Goal: Task Accomplishment & Management: Use online tool/utility

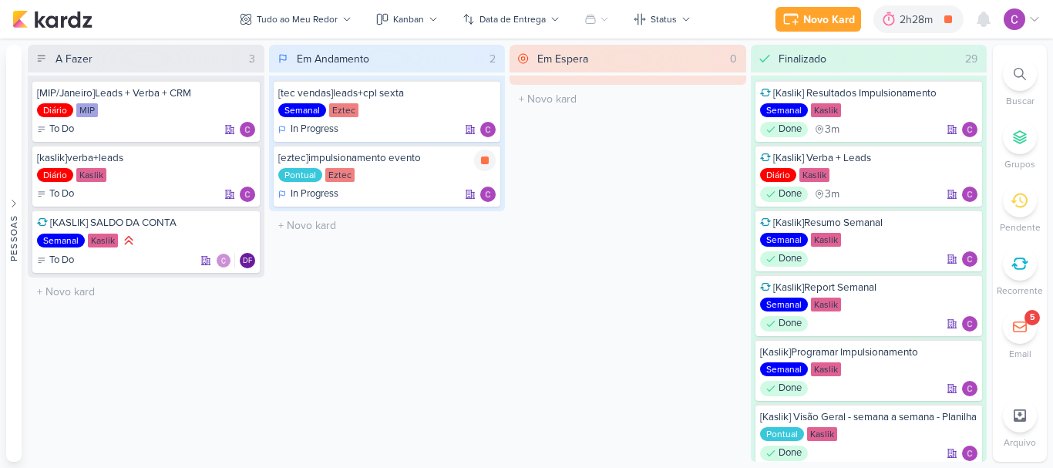
click at [481, 163] on icon at bounding box center [485, 160] width 12 height 12
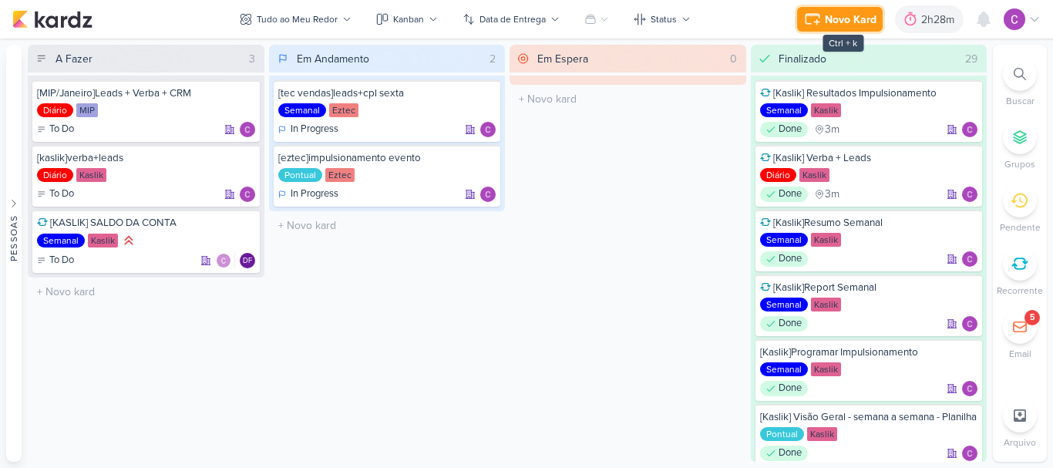
click at [831, 24] on div "Novo Kard" at bounding box center [851, 20] width 52 height 16
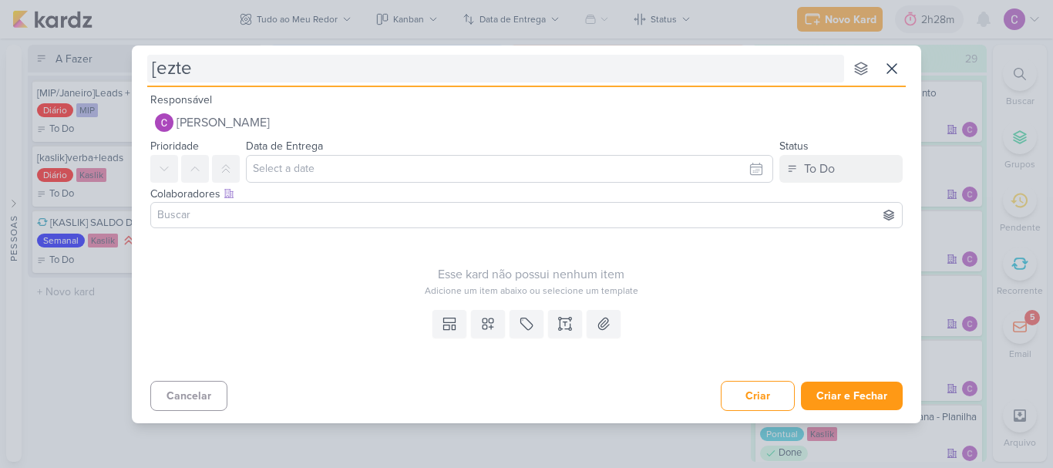
type input "[eztec"
type input "[eztec]s"
type input "[eztec]suporte meta"
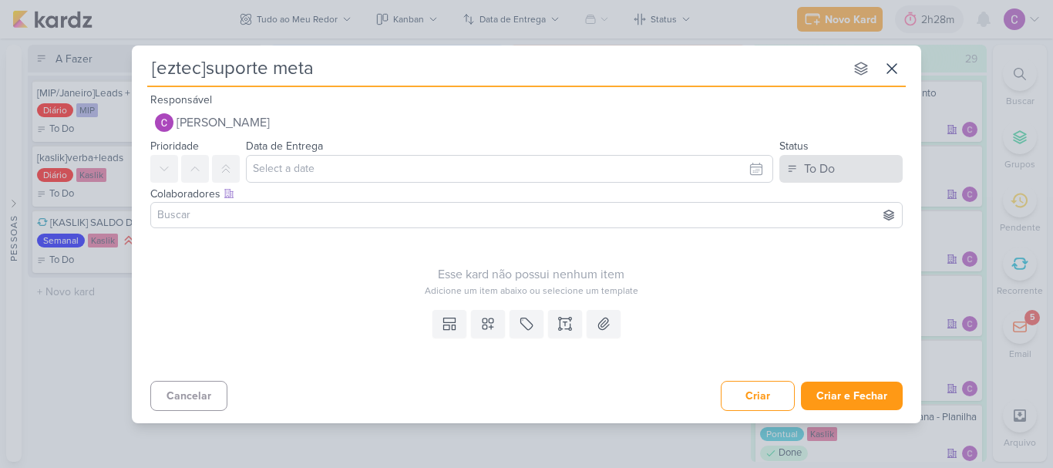
type input "[eztec]suporte meta"
click at [829, 176] on div "To Do" at bounding box center [819, 169] width 31 height 18
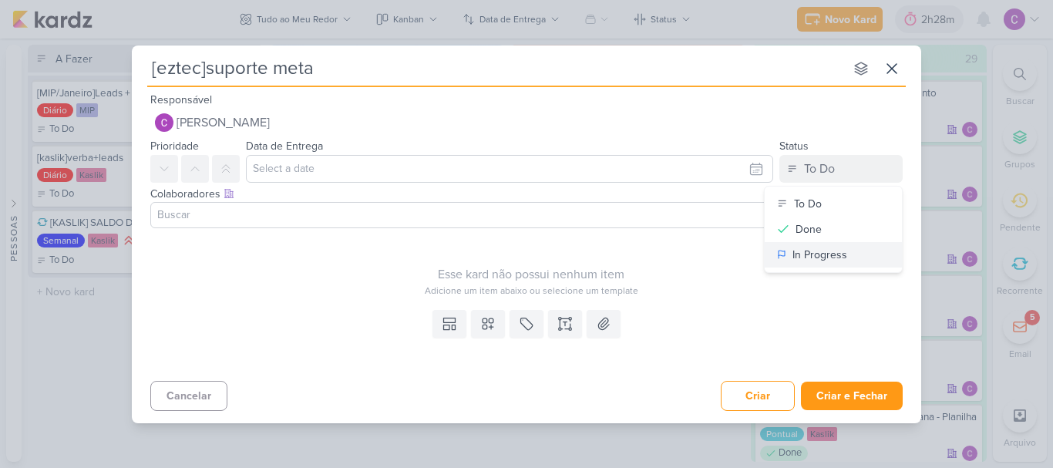
click at [796, 251] on div "In Progress" at bounding box center [819, 255] width 55 height 16
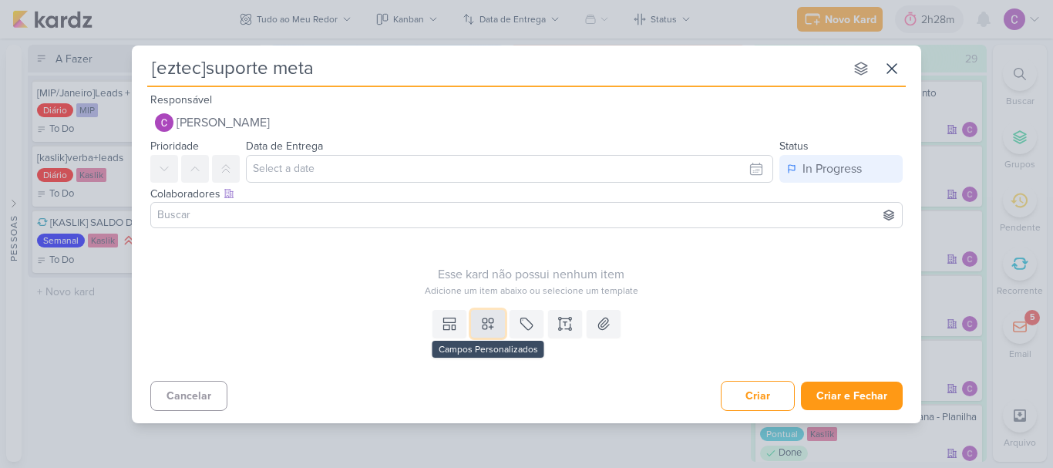
click at [476, 317] on button at bounding box center [488, 324] width 34 height 28
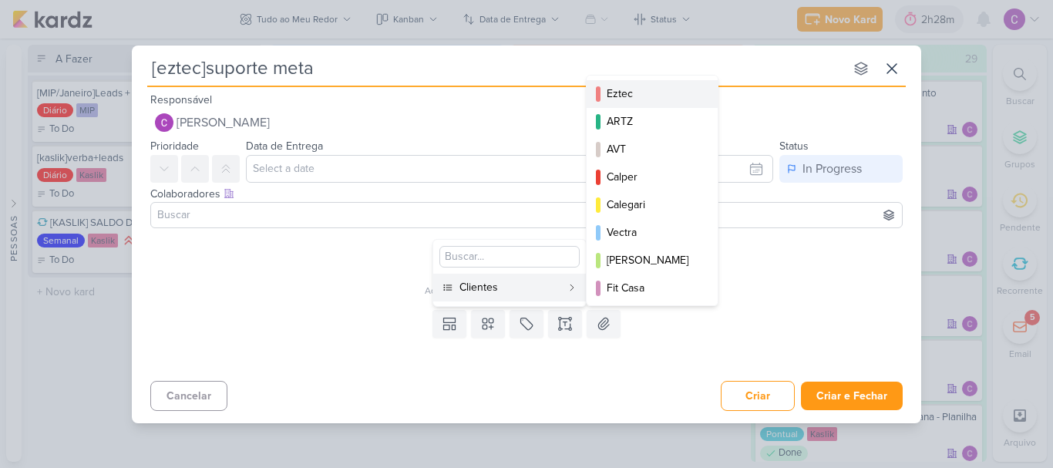
click at [649, 93] on div "Eztec" at bounding box center [653, 94] width 92 height 16
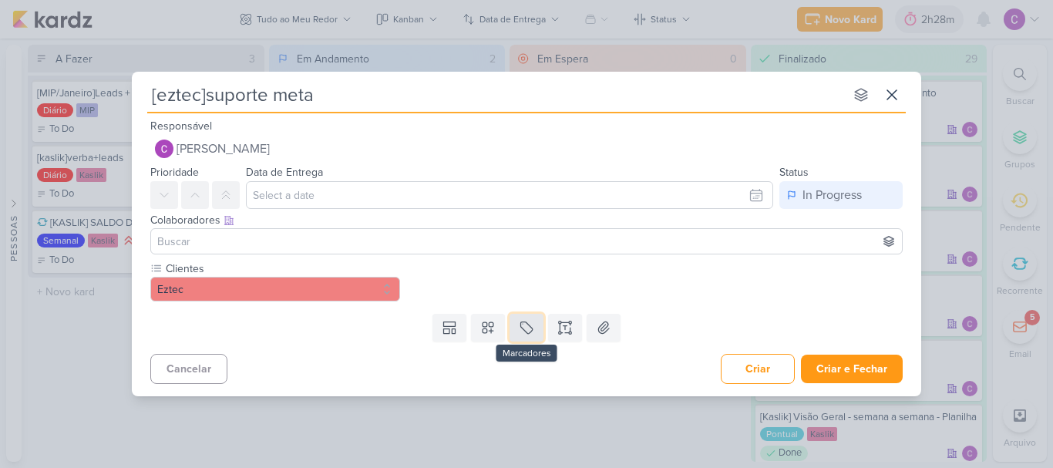
click at [536, 328] on button at bounding box center [527, 328] width 34 height 28
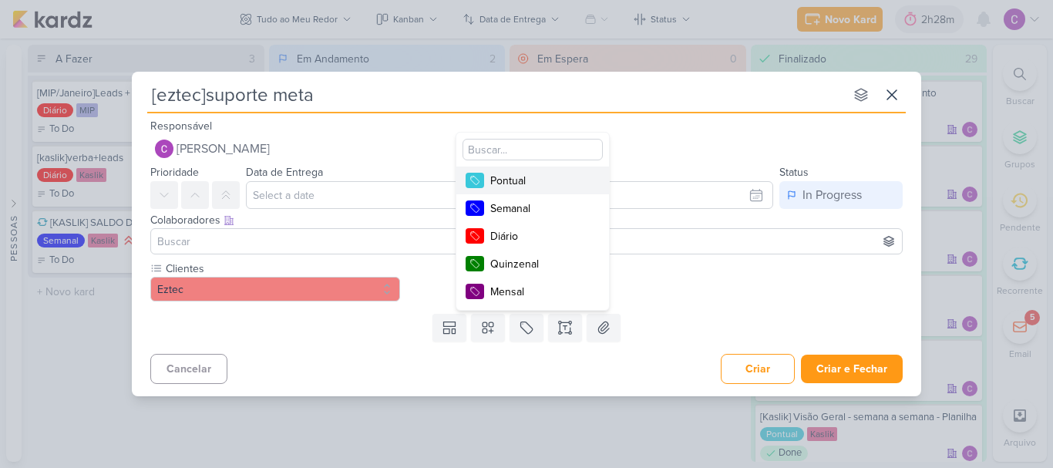
click at [540, 179] on div "Pontual" at bounding box center [540, 181] width 100 height 16
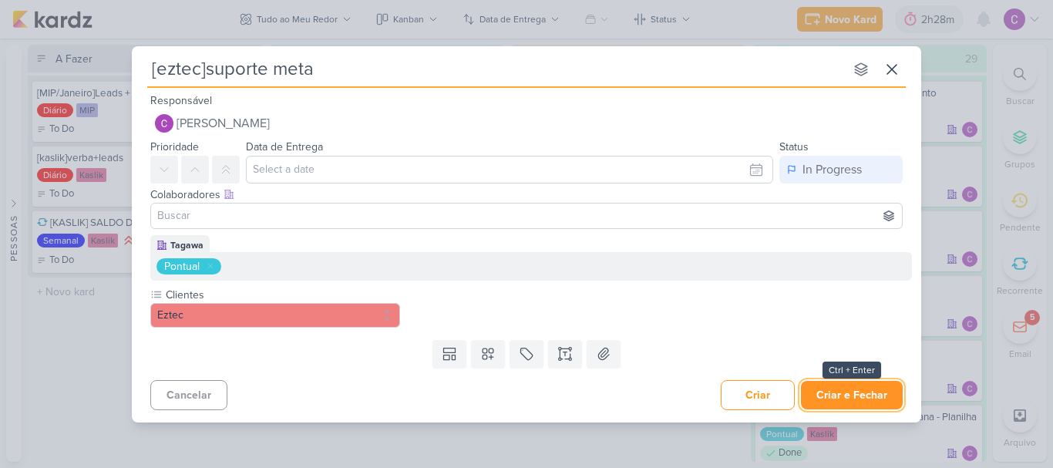
click at [852, 391] on button "Criar e Fechar" at bounding box center [852, 395] width 102 height 29
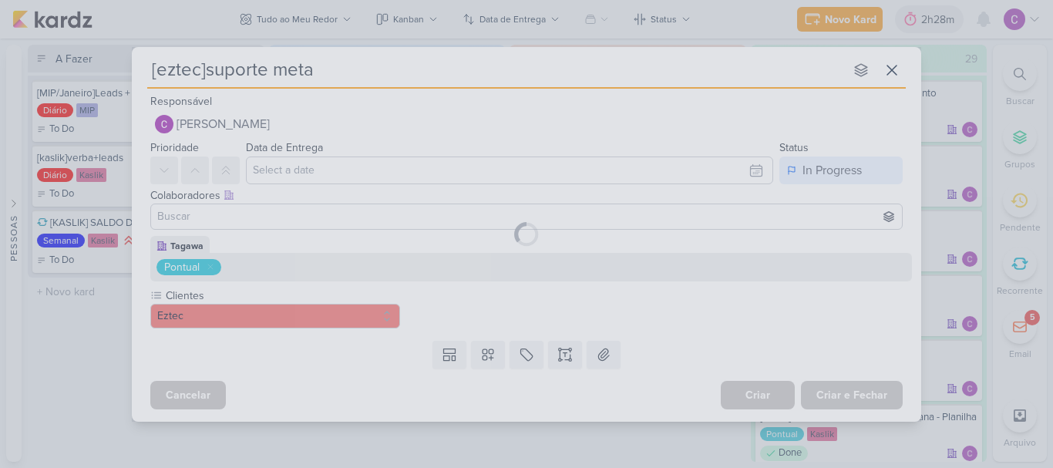
click at [638, 435] on div "[eztec]suporte meta nenhum grupo disponível esc Responsável [PERSON_NAME] Nenhu…" at bounding box center [526, 234] width 1053 height 468
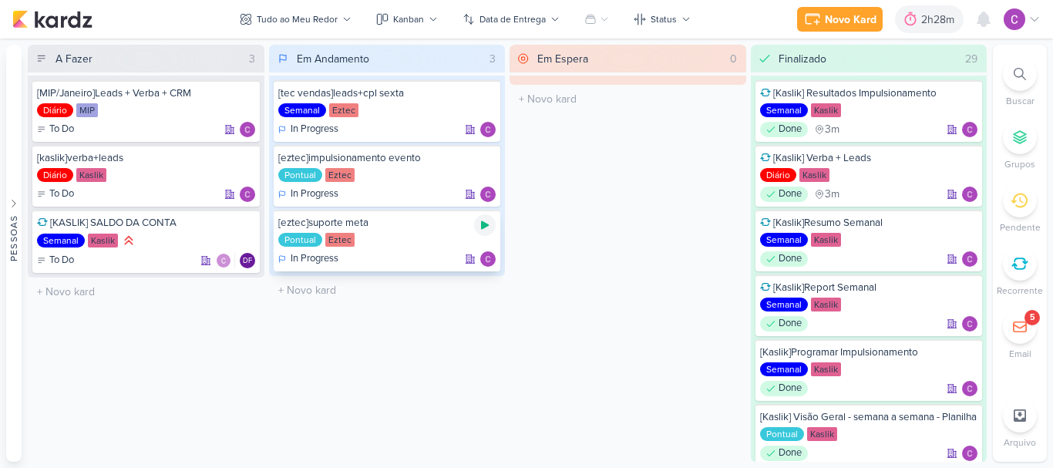
click at [489, 223] on icon at bounding box center [485, 225] width 12 height 12
